Goal: Task Accomplishment & Management: Manage account settings

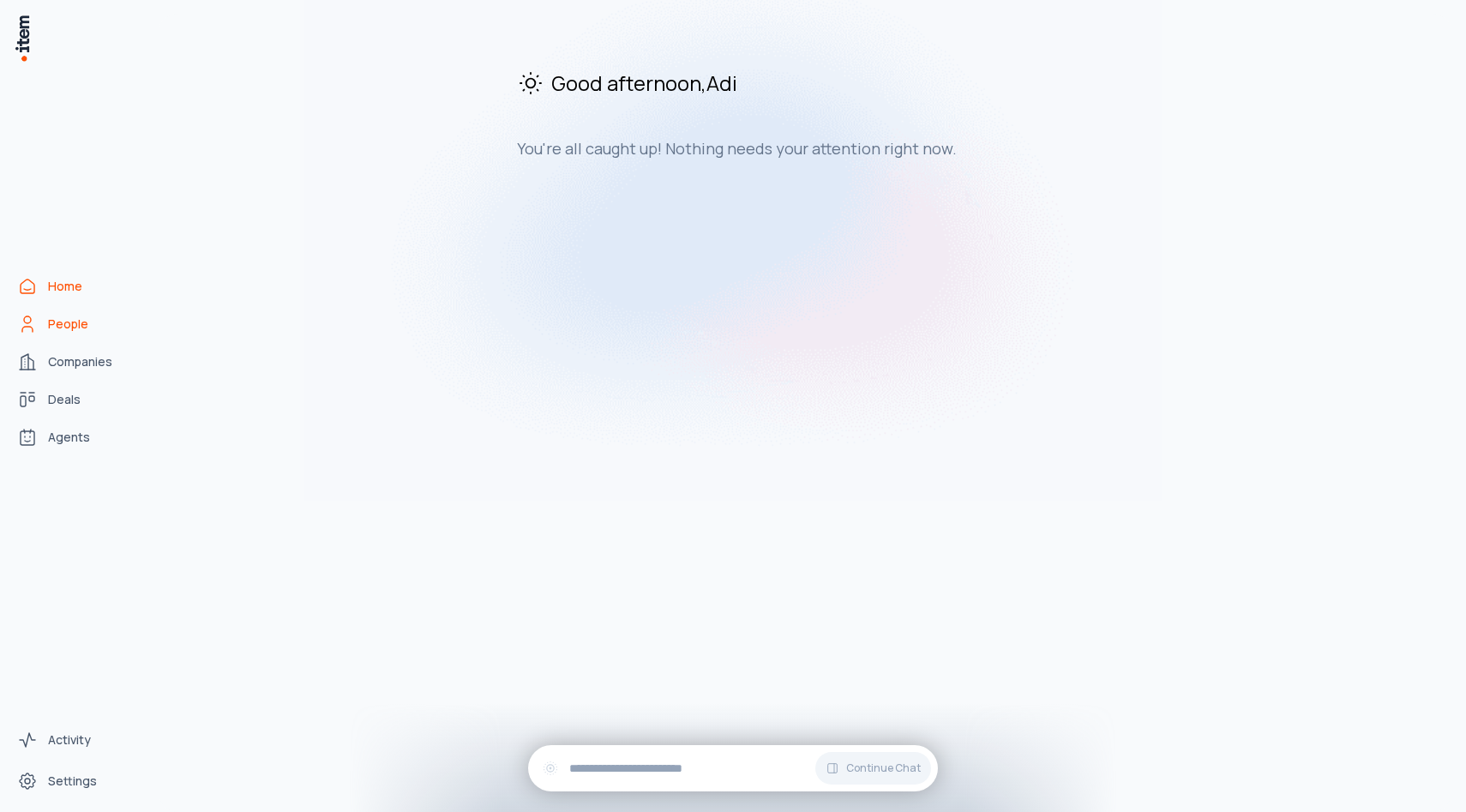
click at [63, 323] on span "People" at bounding box center [68, 324] width 40 height 17
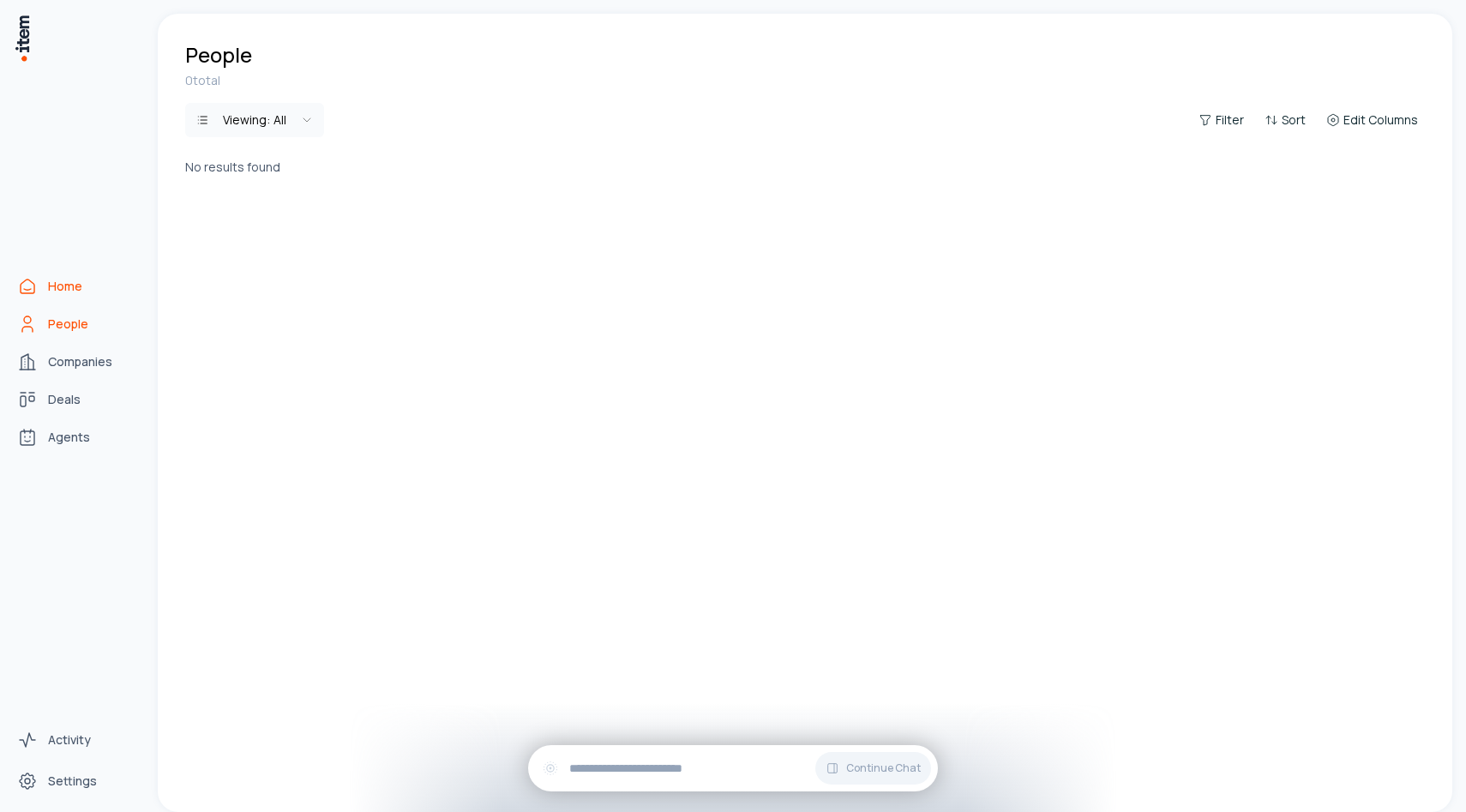
click at [30, 292] on icon "Home" at bounding box center [28, 286] width 13 height 13
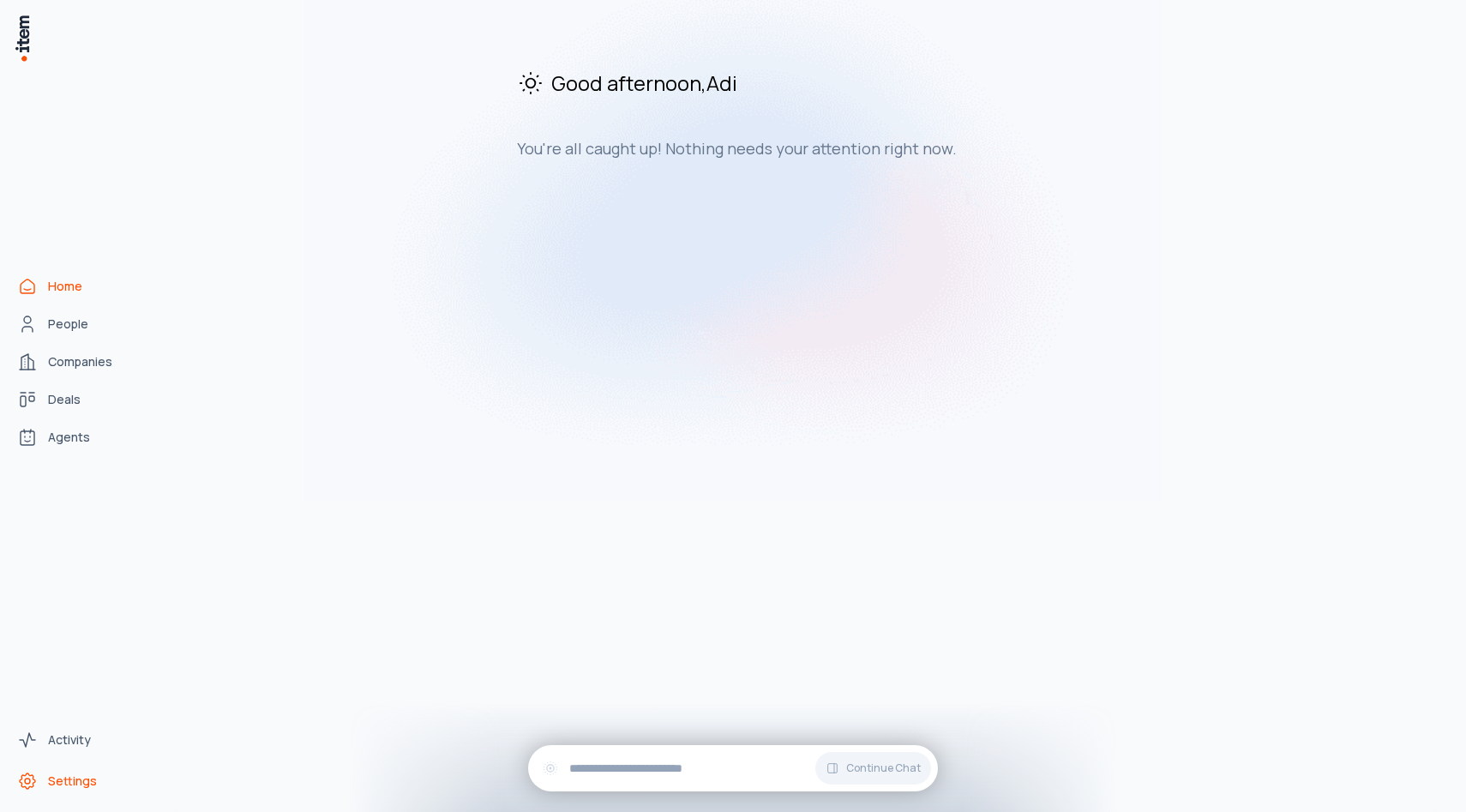
click at [78, 770] on link "Settings" at bounding box center [75, 781] width 130 height 34
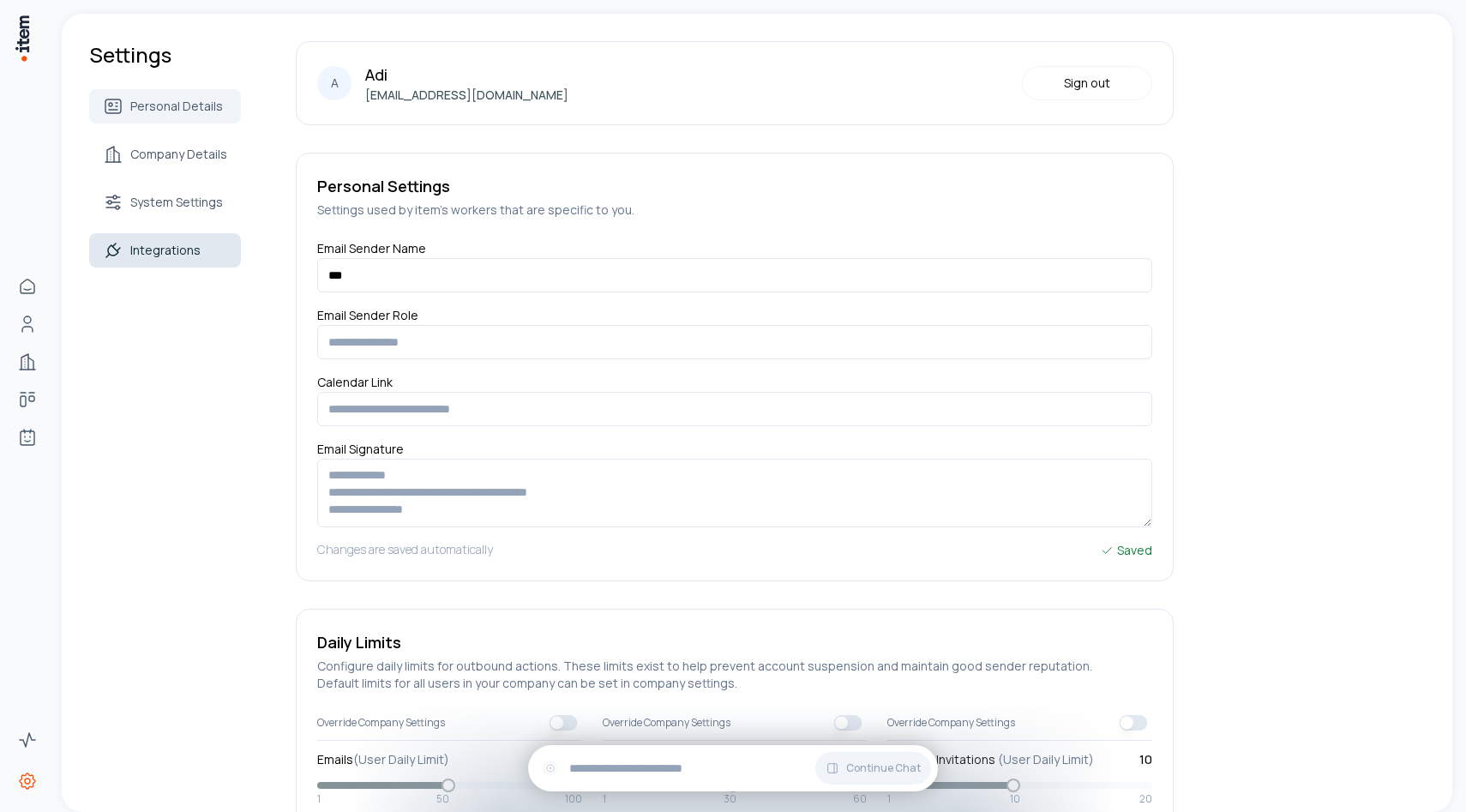
click at [201, 261] on link "Integrations" at bounding box center [166, 250] width 152 height 34
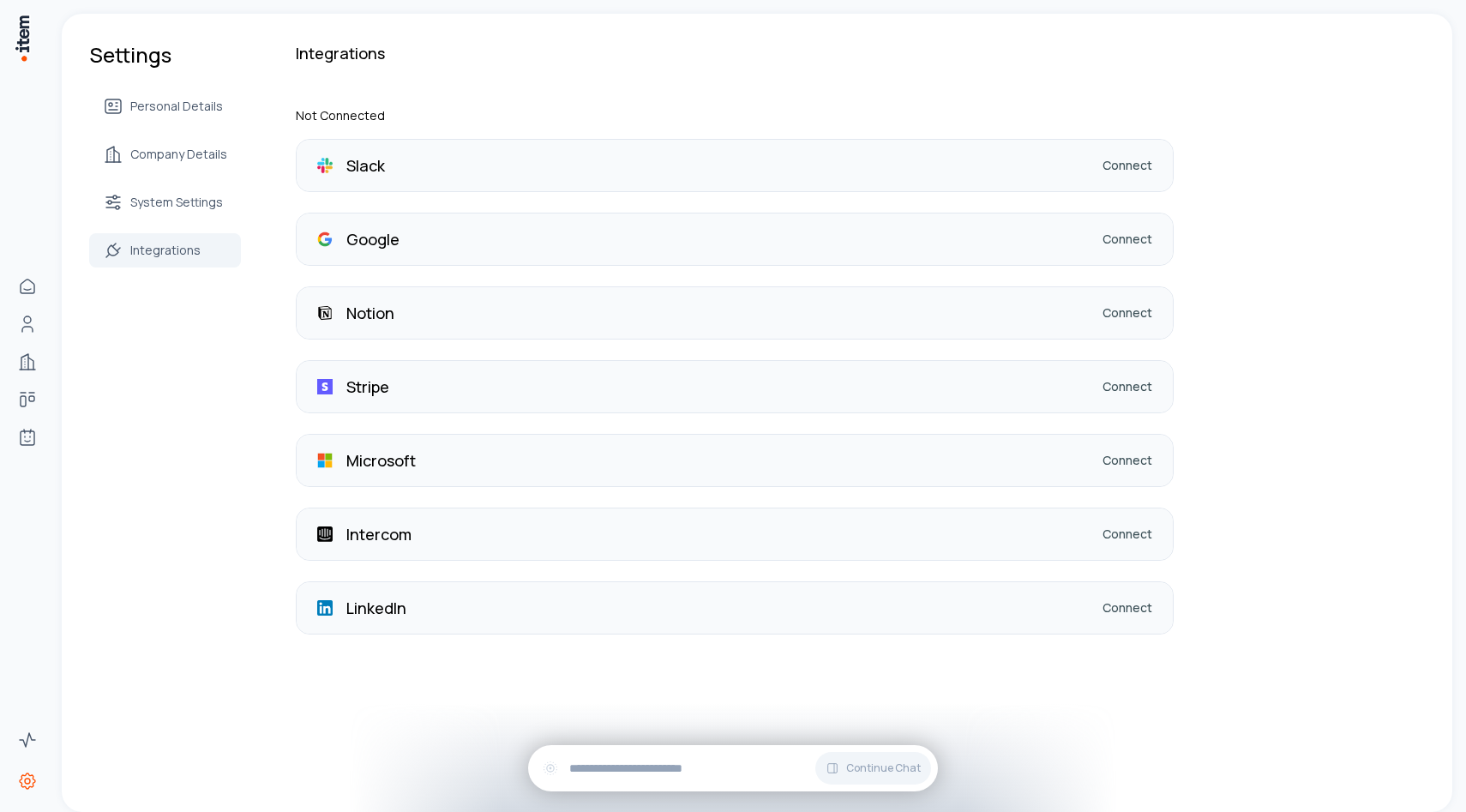
click at [1107, 237] on link "Connect" at bounding box center [1127, 239] width 49 height 17
click at [1132, 245] on link "Connect" at bounding box center [1127, 239] width 49 height 17
click at [1115, 606] on link "Connect" at bounding box center [1127, 608] width 49 height 17
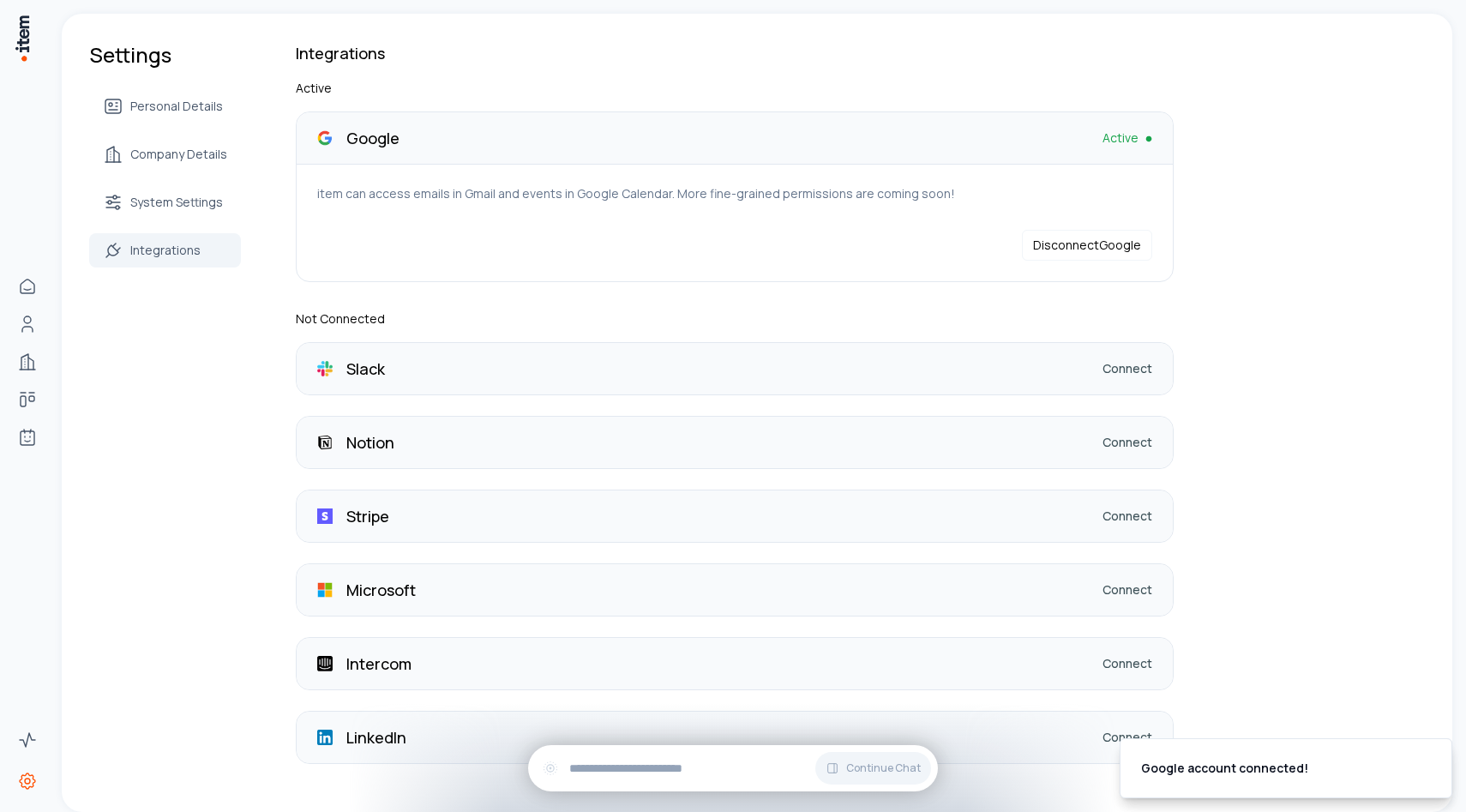
scroll to position [34, 0]
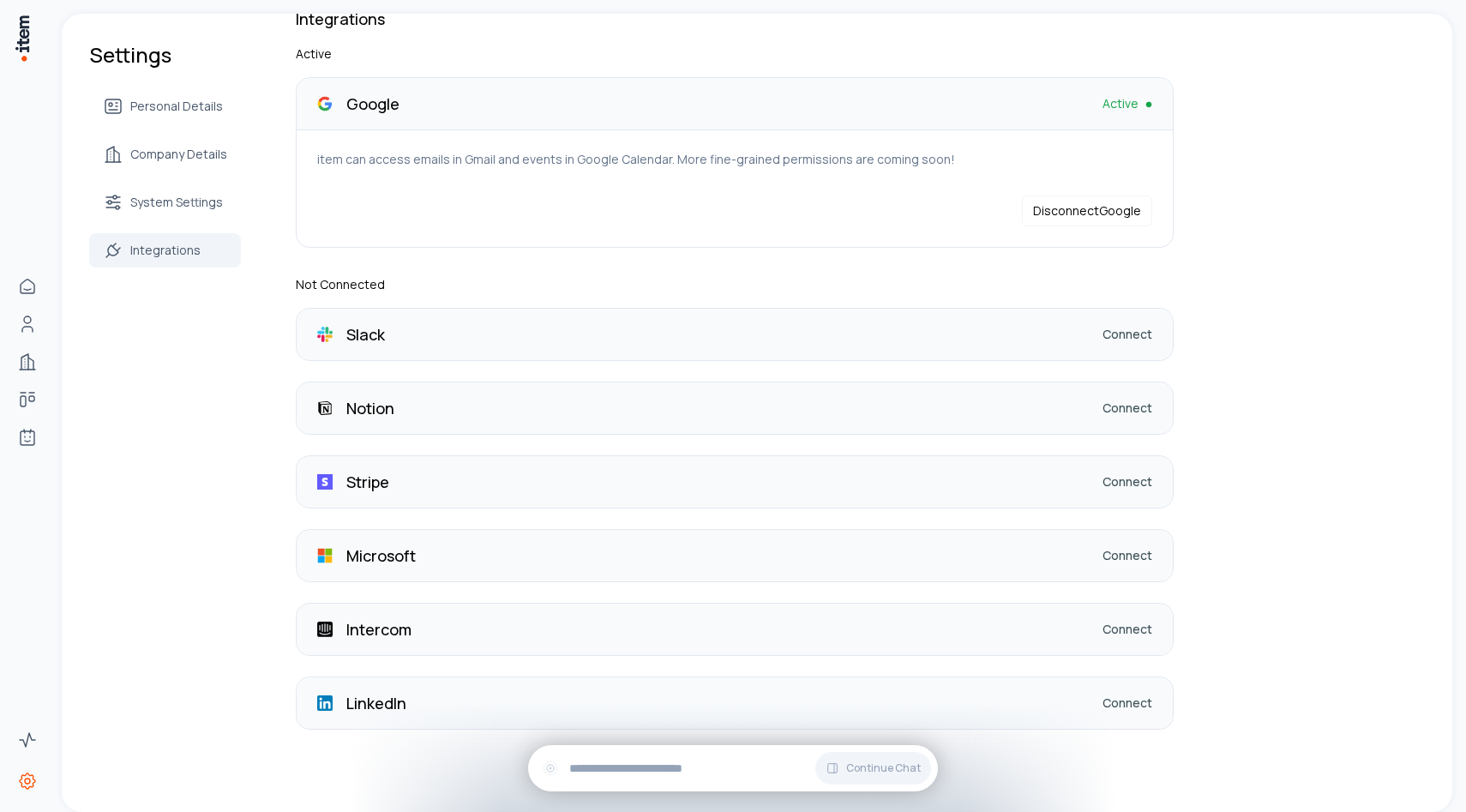
click at [1124, 713] on div "LinkedIn Connect" at bounding box center [734, 703] width 876 height 51
click at [1123, 707] on link "Connect" at bounding box center [1127, 703] width 49 height 17
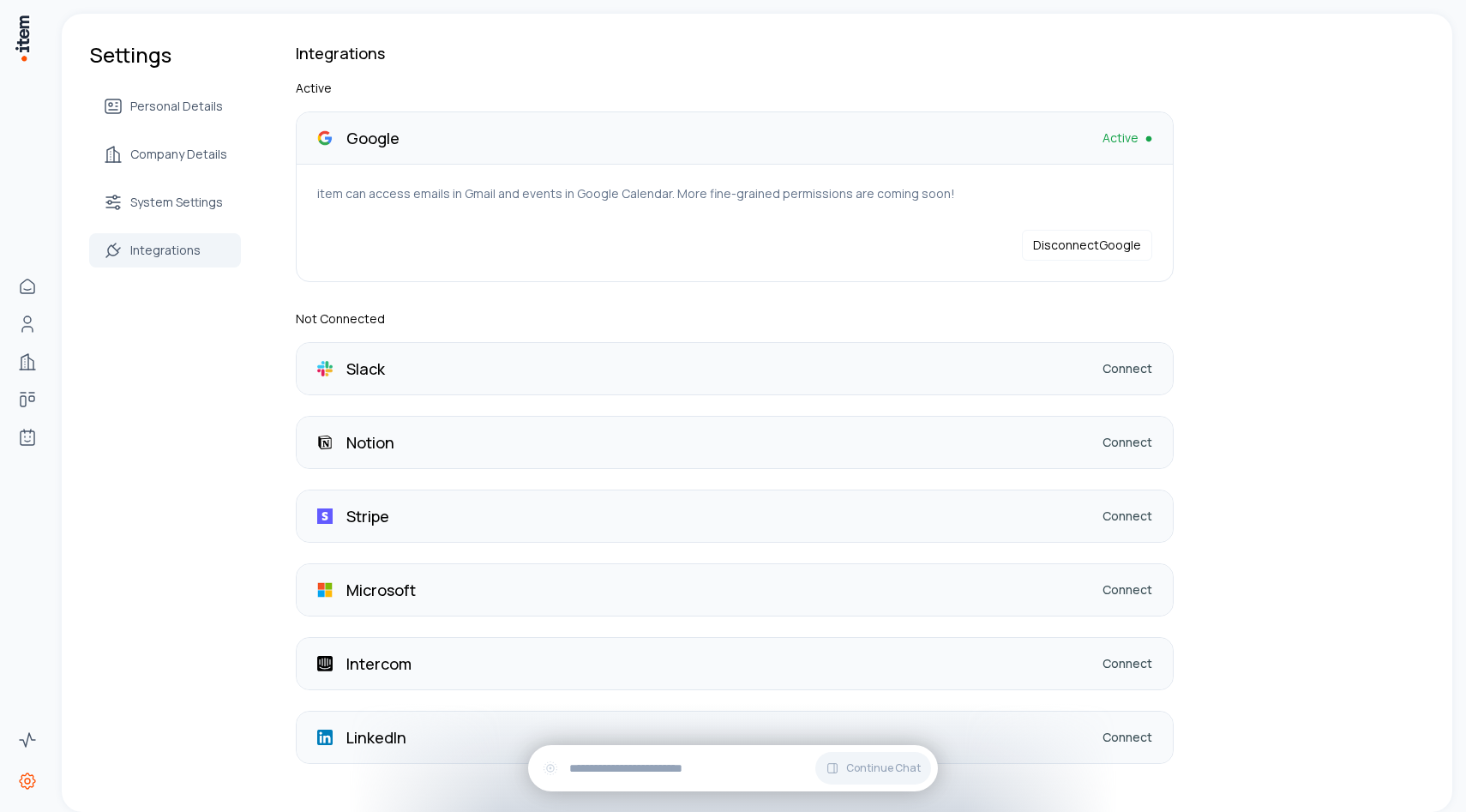
scroll to position [34, 0]
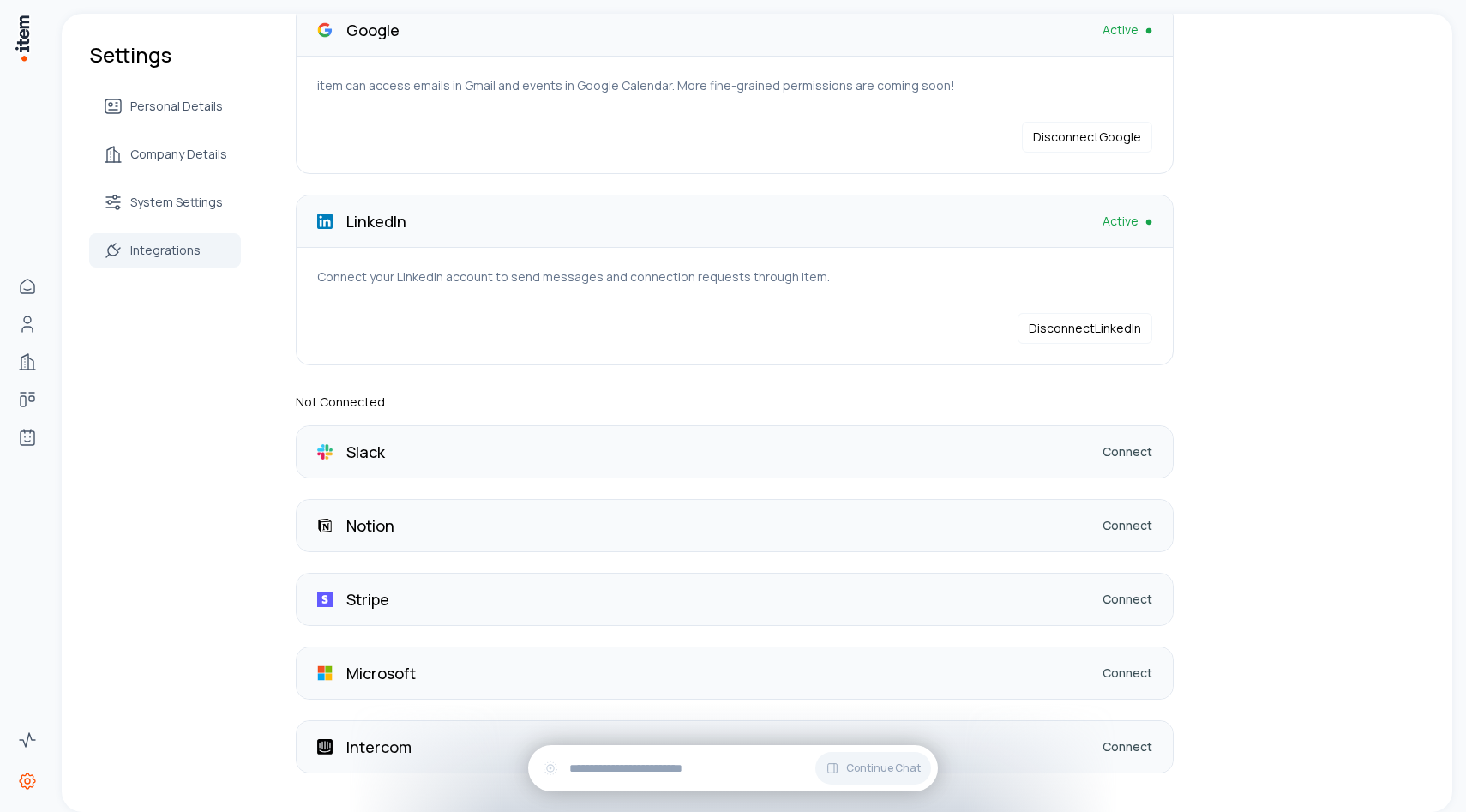
scroll to position [111, 0]
click at [1123, 453] on link "Connect" at bounding box center [1127, 448] width 49 height 17
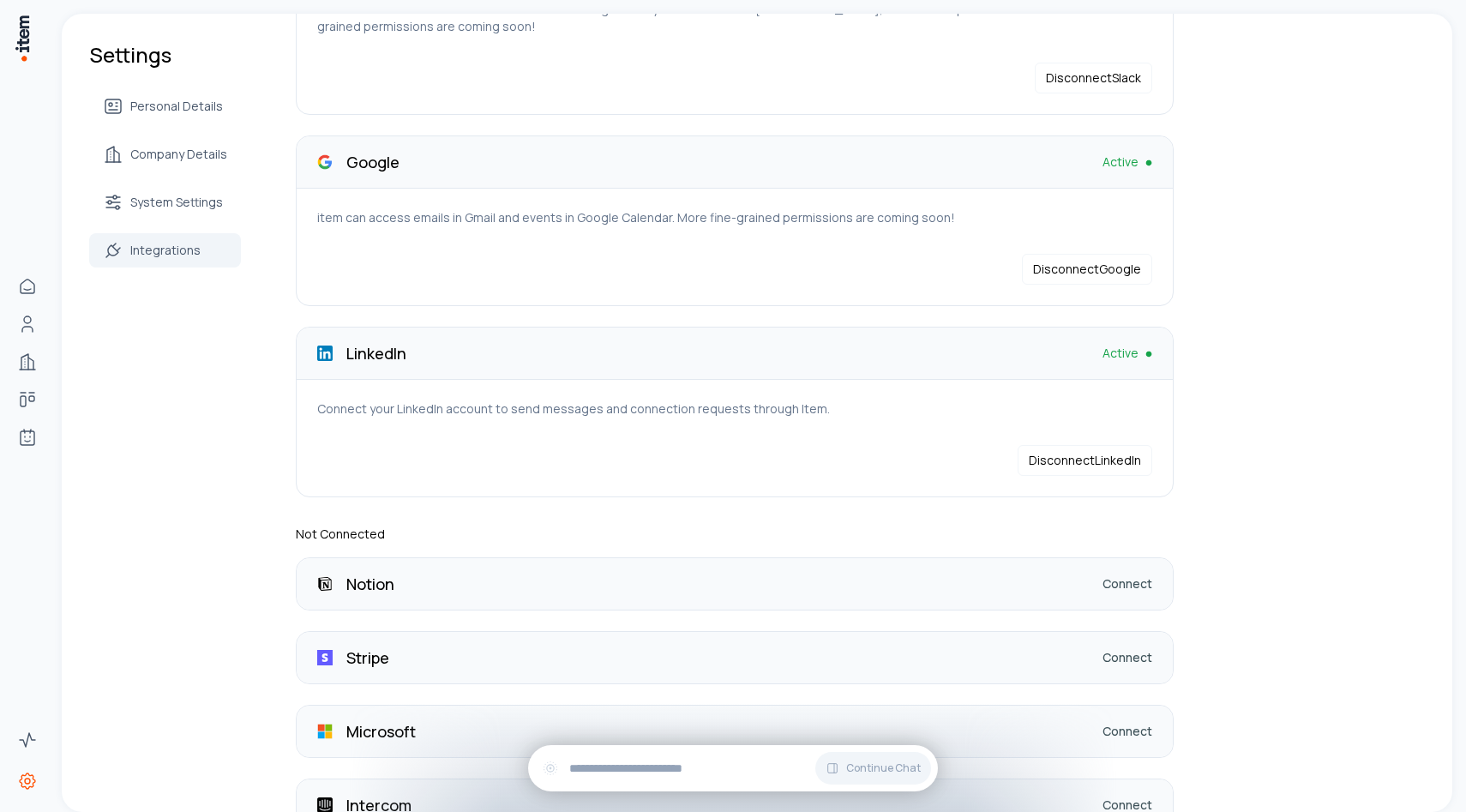
scroll to position [286, 0]
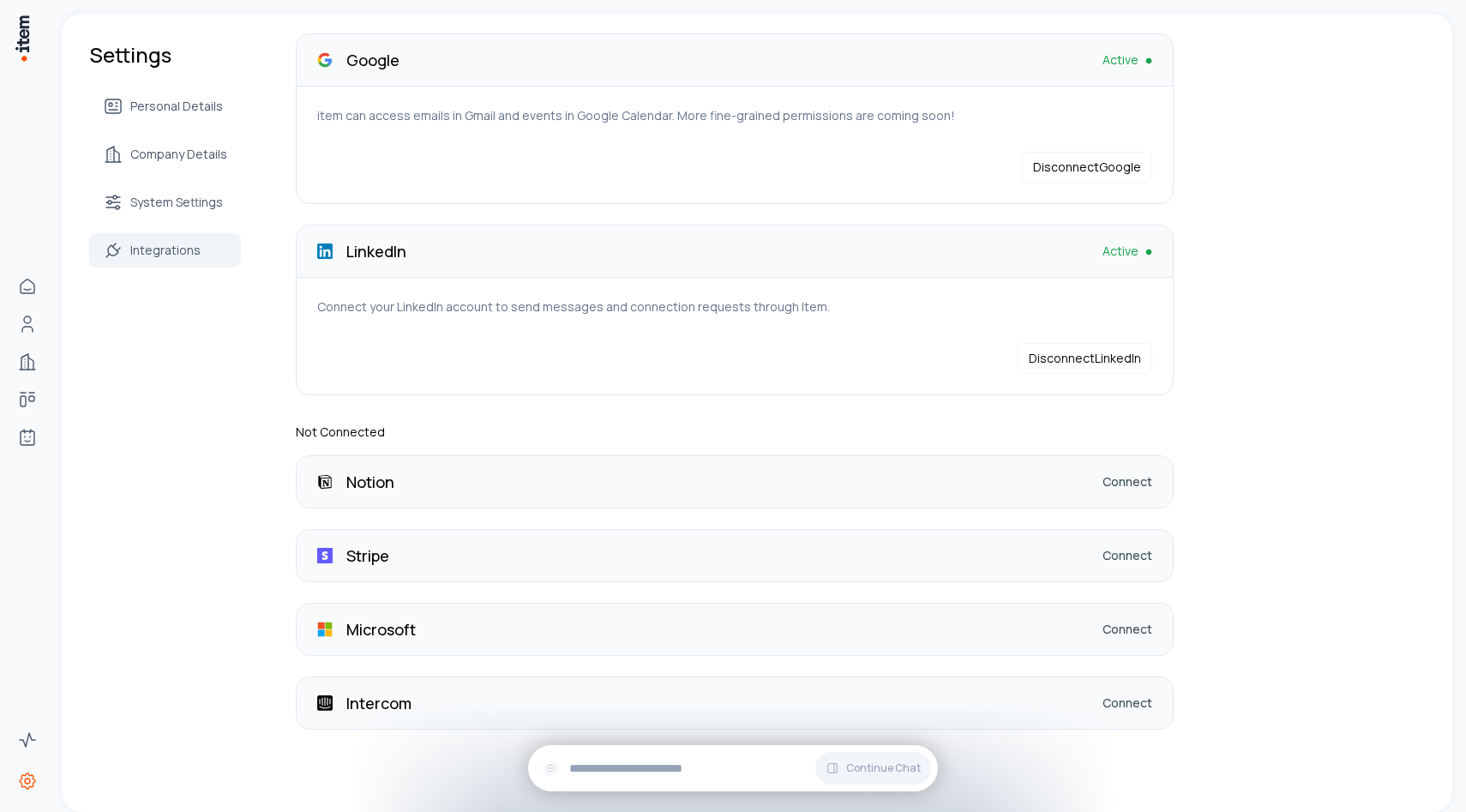
click at [1127, 482] on link "Connect" at bounding box center [1127, 482] width 49 height 17
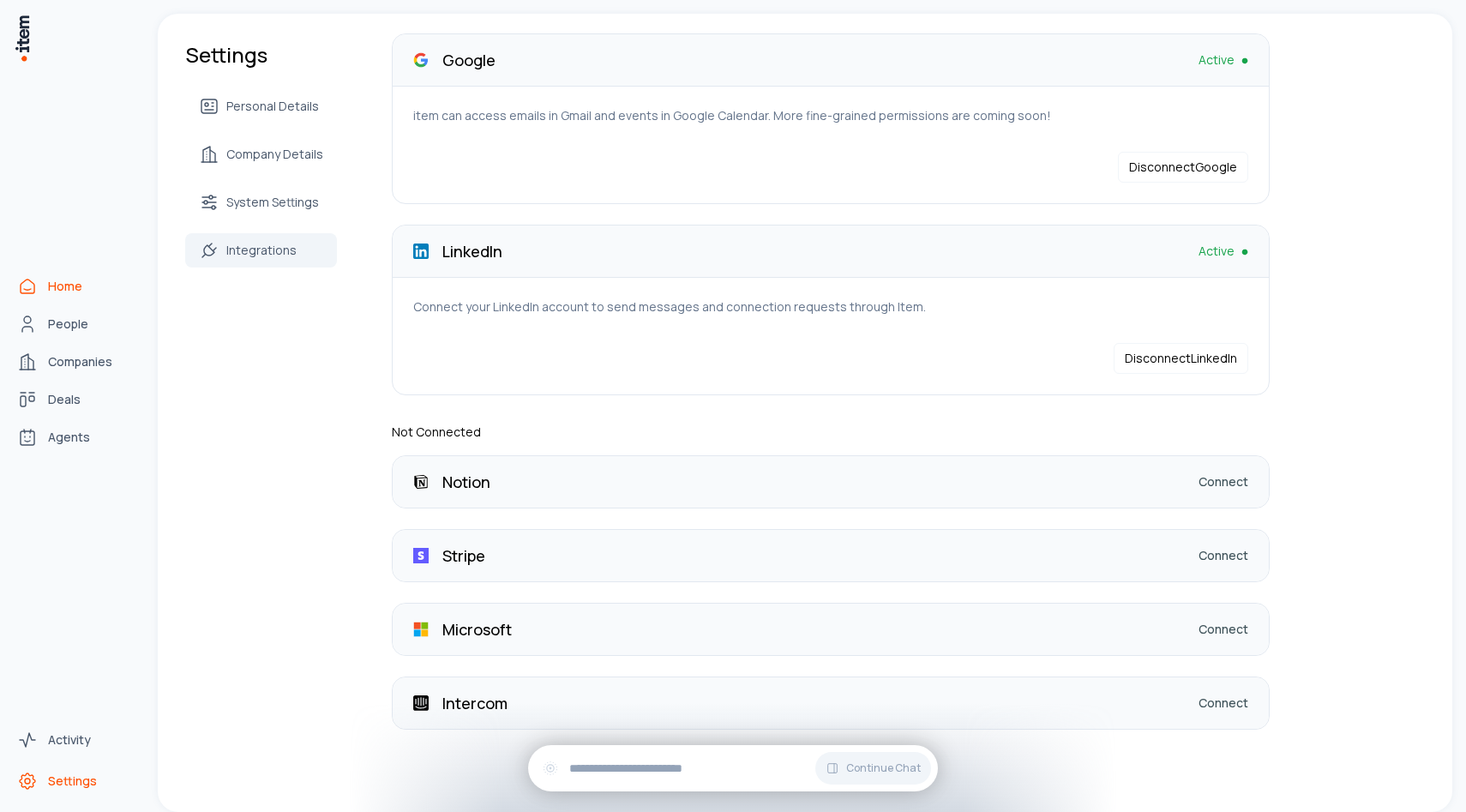
click at [32, 284] on icon "Home" at bounding box center [28, 286] width 21 height 21
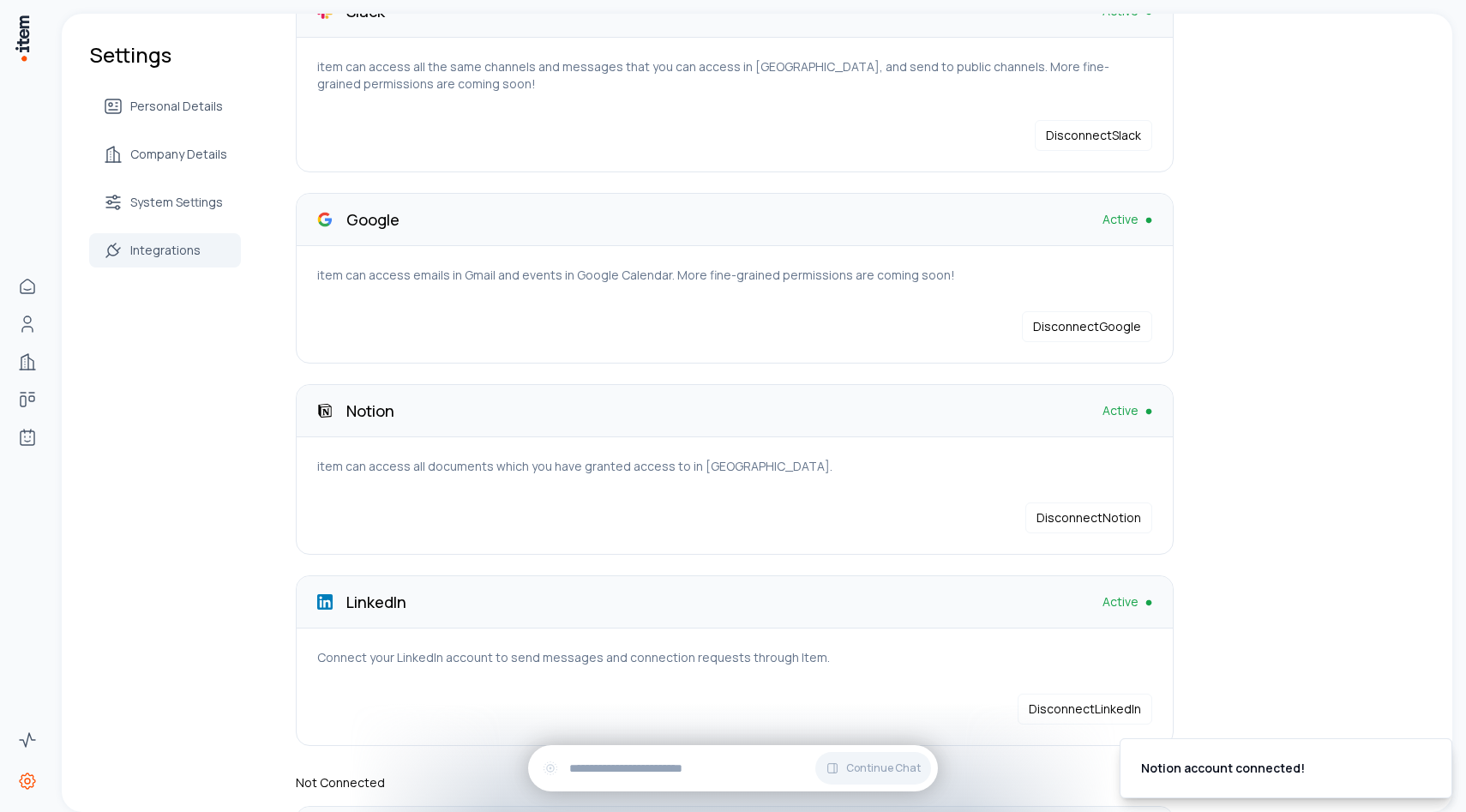
scroll to position [132, 0]
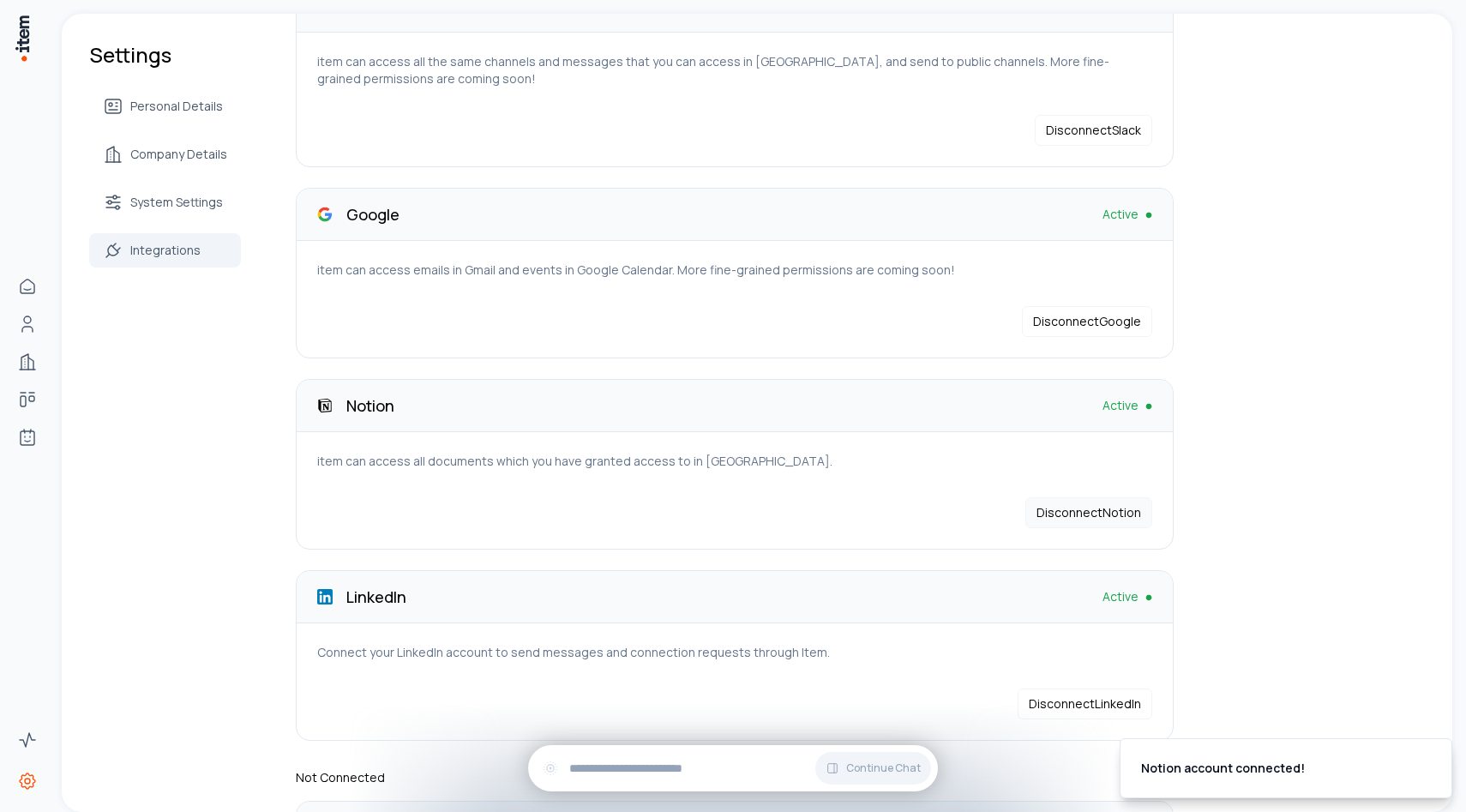
click at [1098, 512] on button "Disconnect Notion" at bounding box center [1088, 512] width 127 height 30
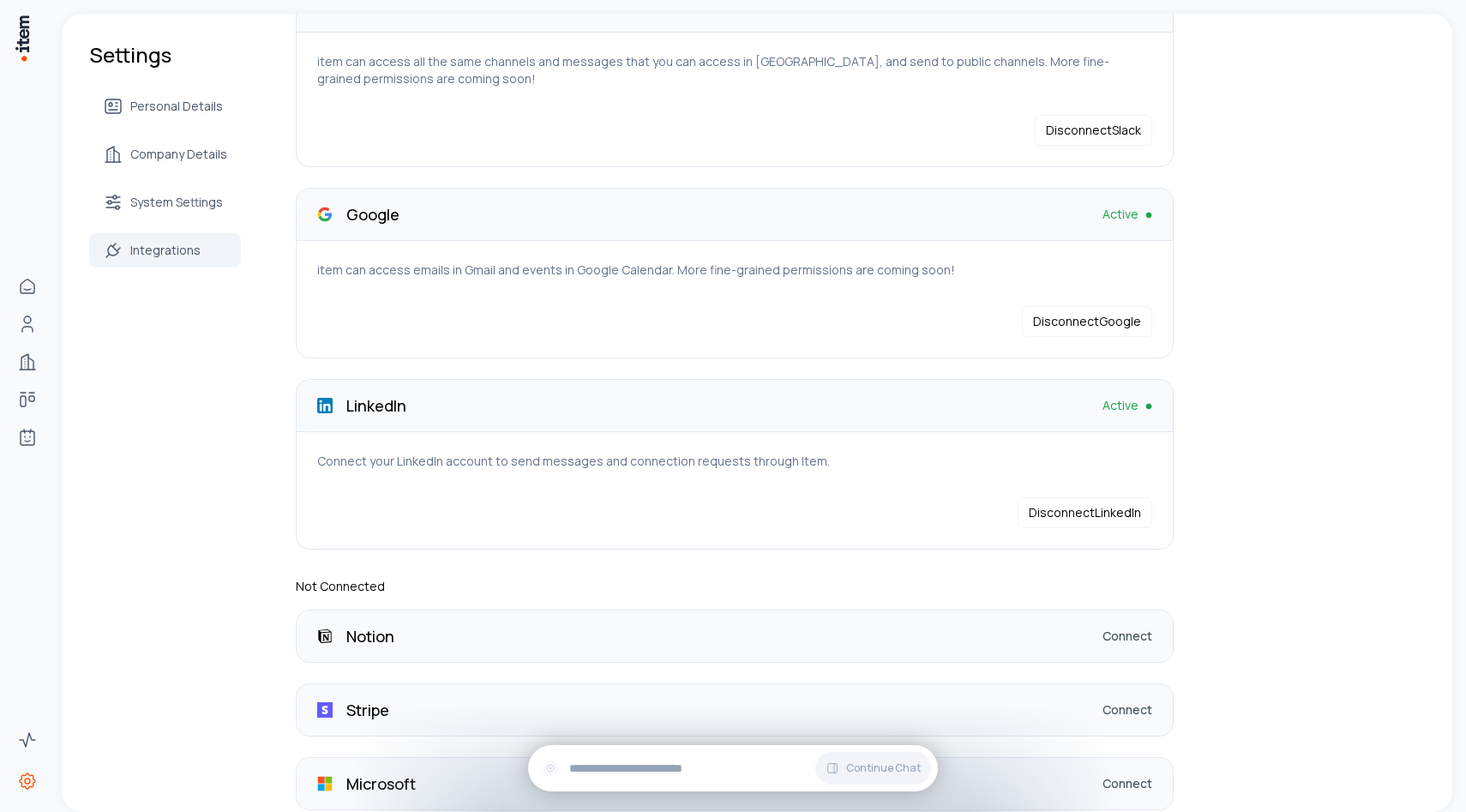
scroll to position [286, 0]
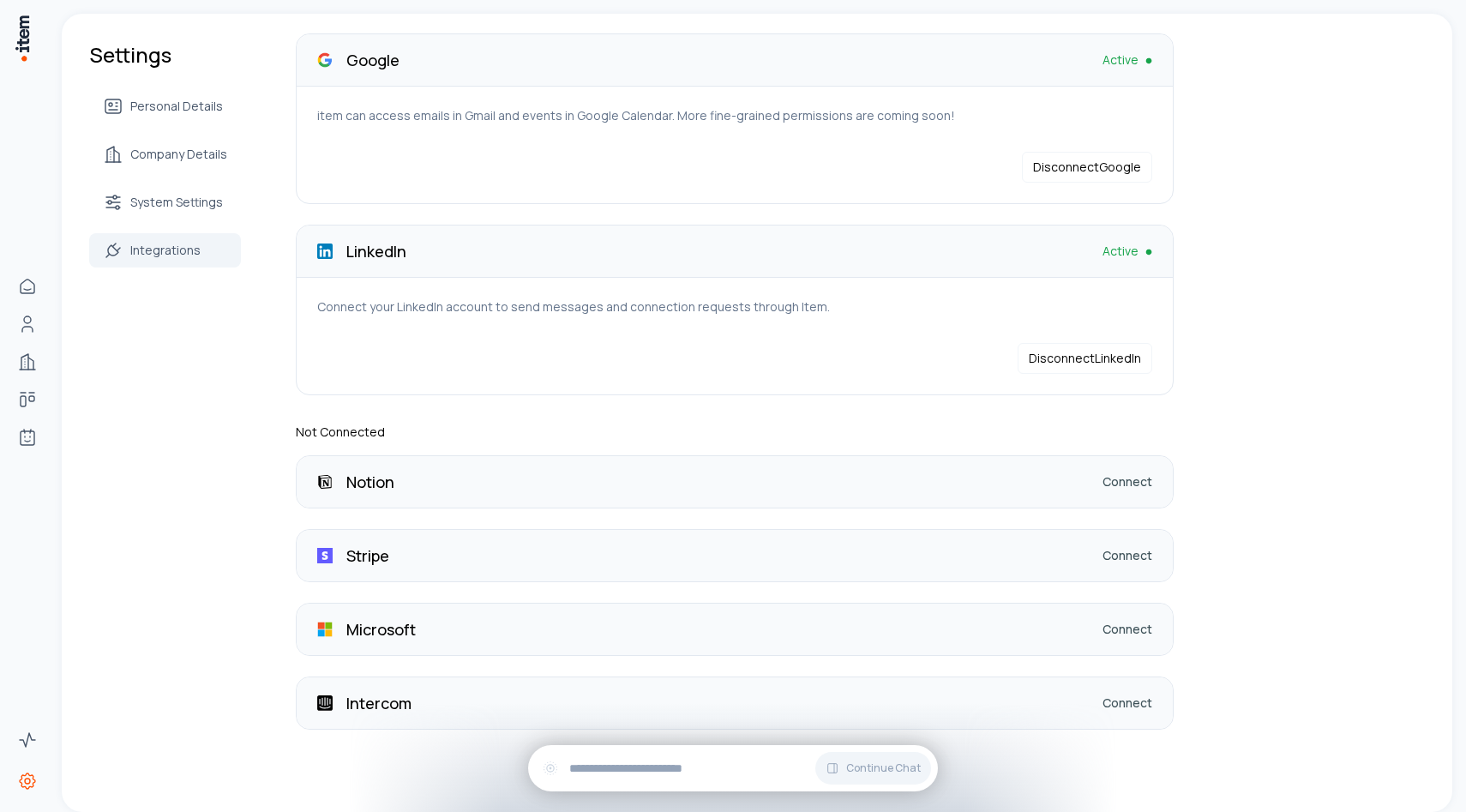
click at [1114, 480] on link "Connect" at bounding box center [1127, 482] width 49 height 17
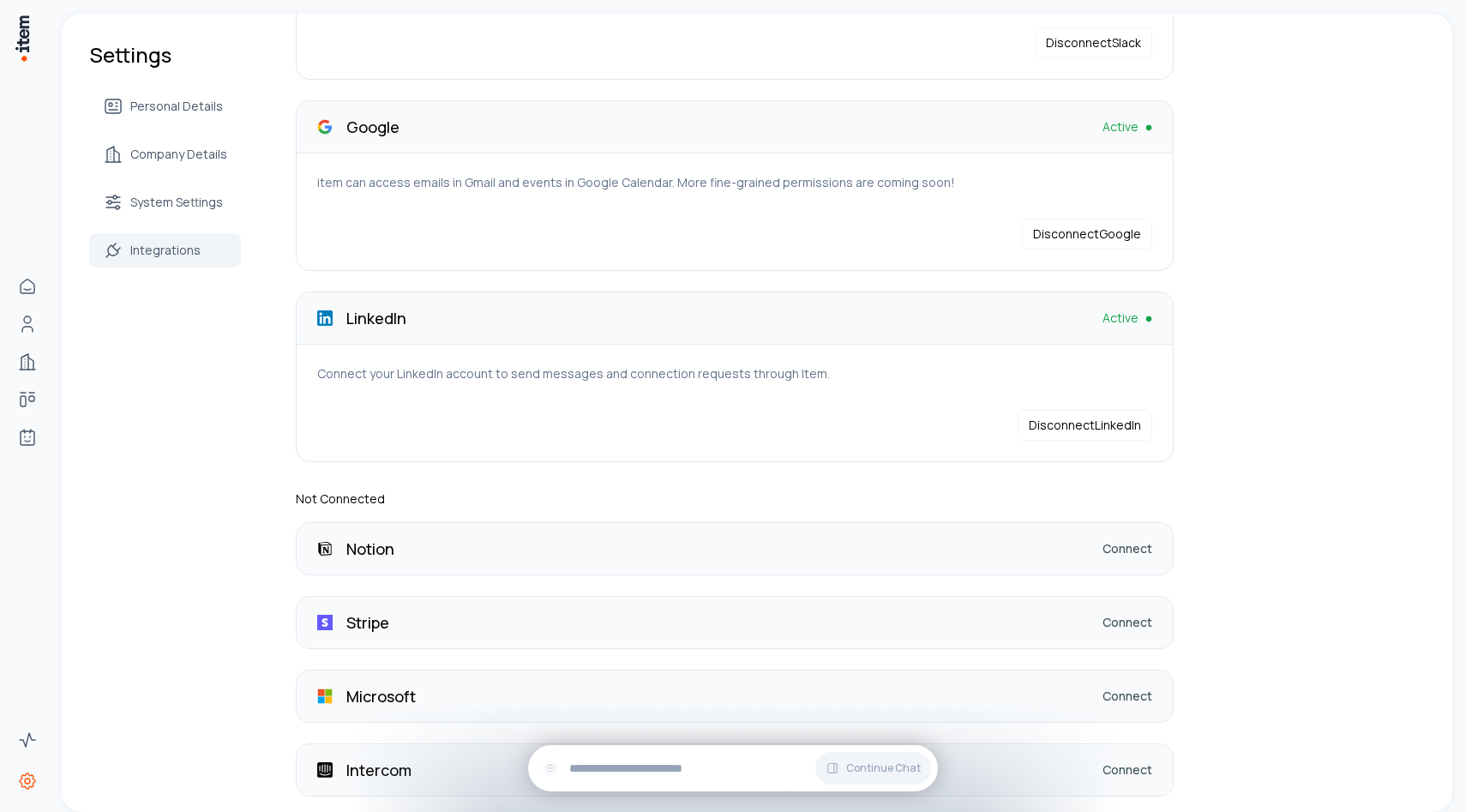
scroll to position [286, 0]
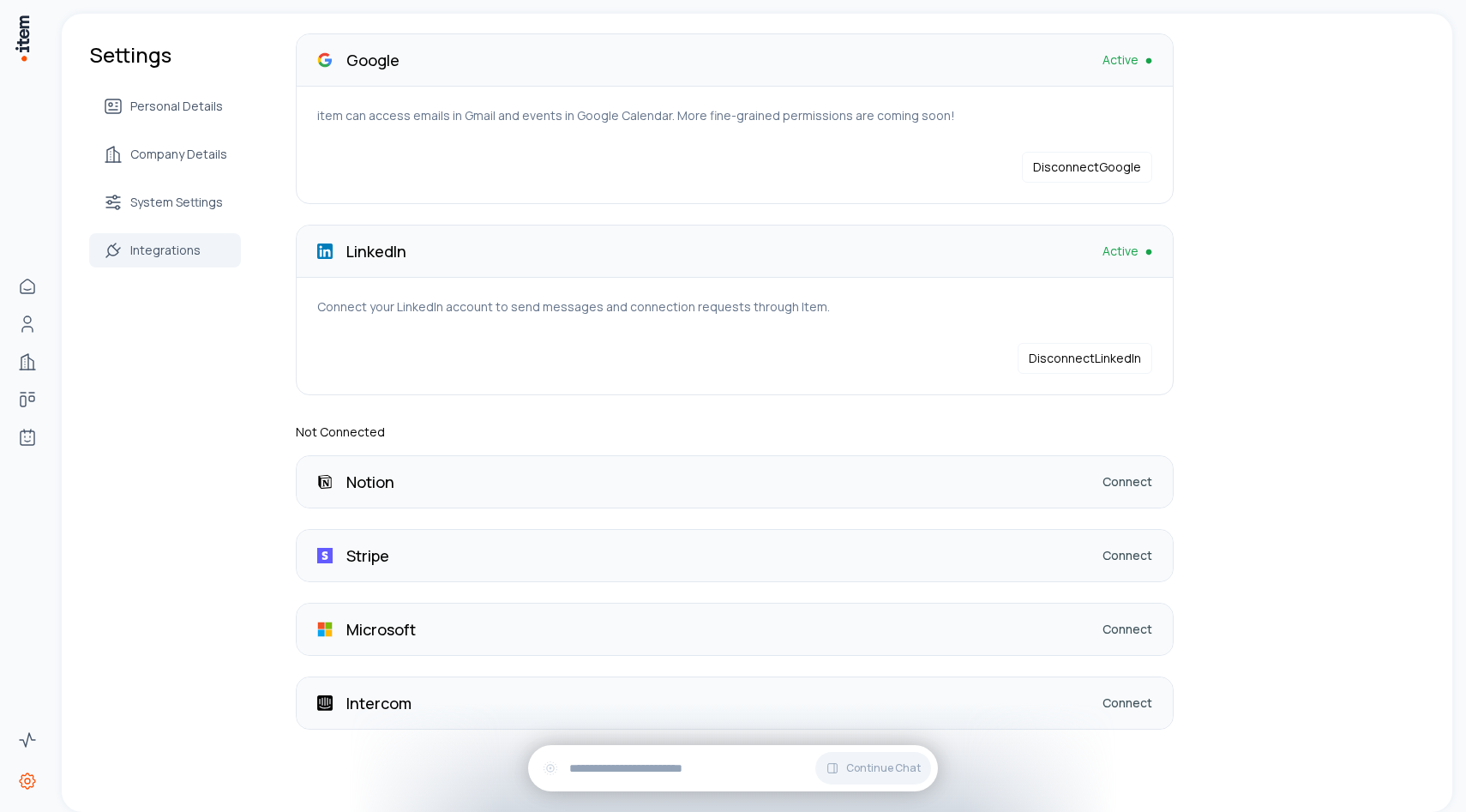
click at [1120, 558] on link "Connect" at bounding box center [1127, 555] width 49 height 17
